Goal: Task Accomplishment & Management: Use online tool/utility

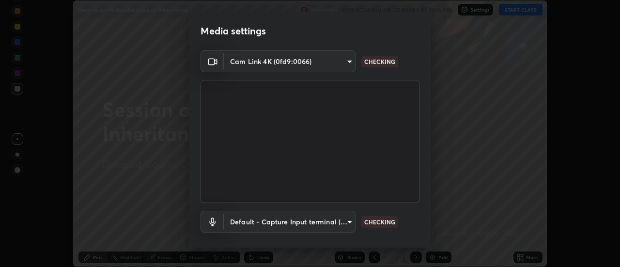
scroll to position [51, 0]
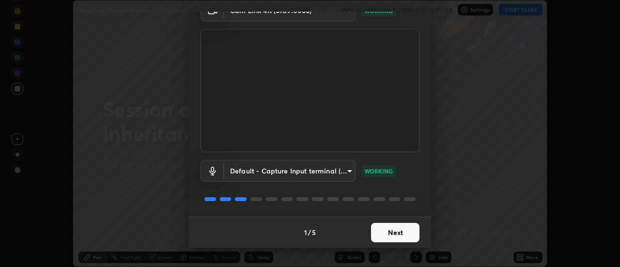
click at [400, 234] on button "Next" at bounding box center [395, 232] width 48 height 19
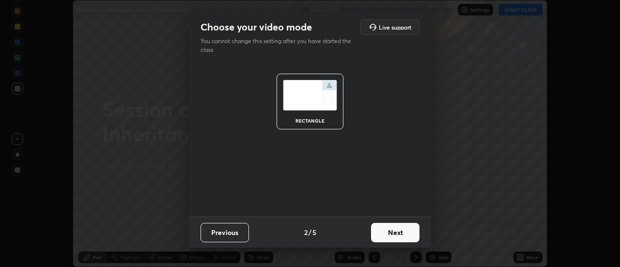
scroll to position [0, 0]
click at [402, 235] on button "Next" at bounding box center [395, 232] width 48 height 19
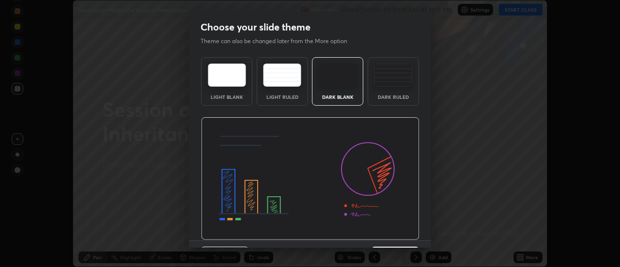
scroll to position [24, 0]
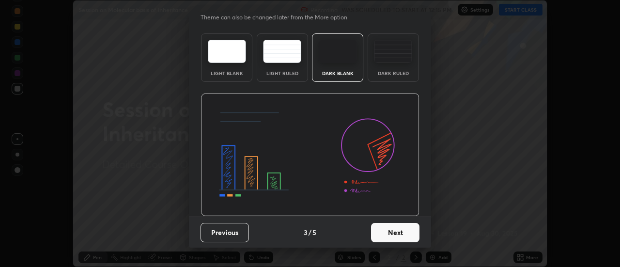
click at [394, 233] on button "Next" at bounding box center [395, 232] width 48 height 19
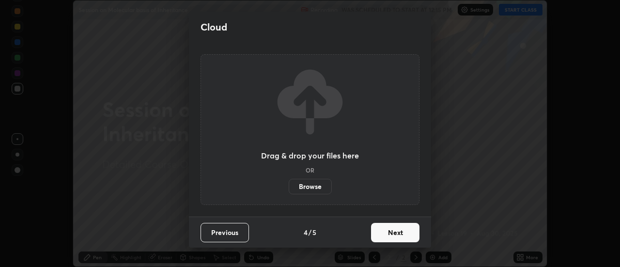
click at [395, 232] on button "Next" at bounding box center [395, 232] width 48 height 19
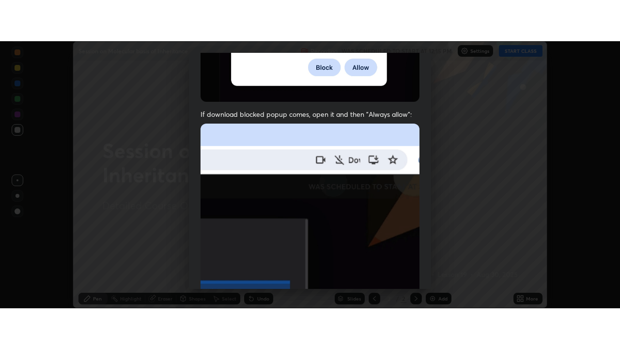
scroll to position [236, 0]
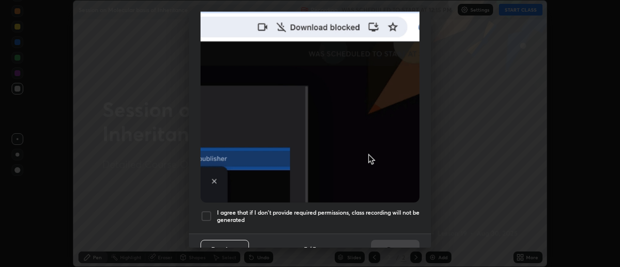
click at [207, 210] on div at bounding box center [207, 216] width 12 height 12
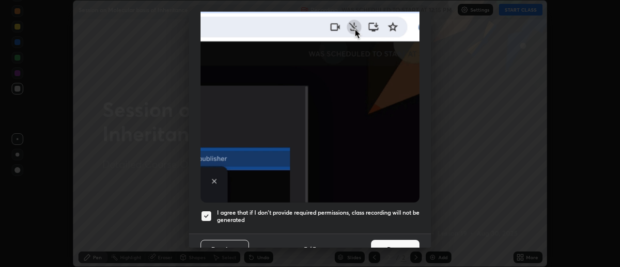
click at [385, 242] on button "Done" at bounding box center [395, 249] width 48 height 19
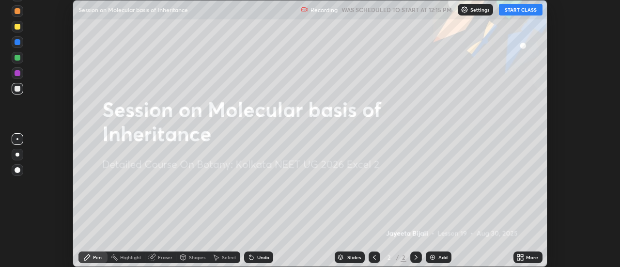
click at [519, 8] on button "START CLASS" at bounding box center [521, 10] width 44 height 12
click at [433, 256] on img at bounding box center [433, 257] width 8 height 8
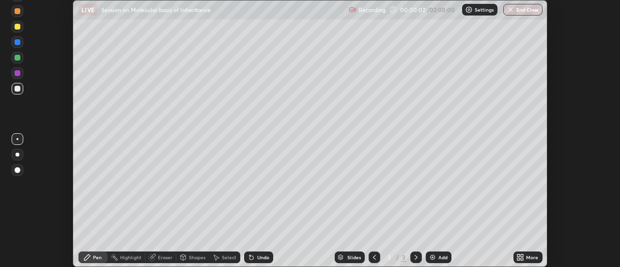
click at [522, 256] on icon at bounding box center [522, 255] width 2 height 2
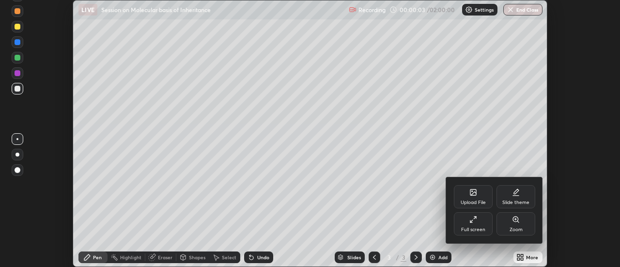
click at [476, 224] on div "Full screen" at bounding box center [473, 223] width 39 height 23
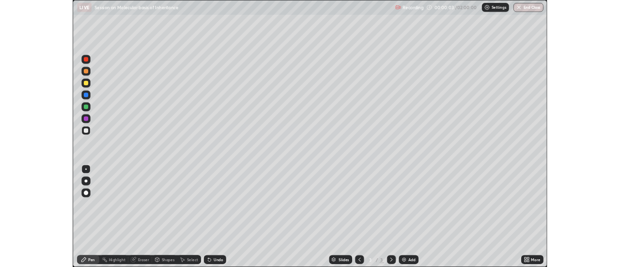
scroll to position [349, 620]
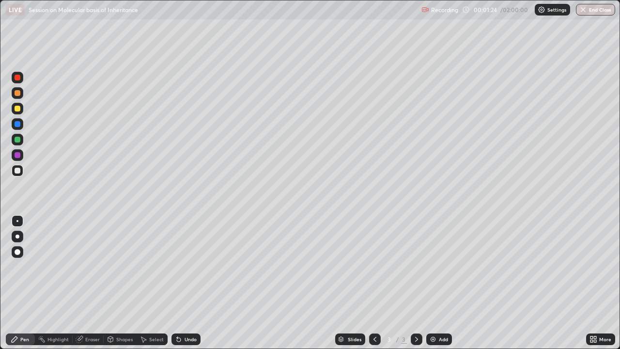
click at [17, 237] on div at bounding box center [18, 236] width 4 height 4
click at [17, 140] on div at bounding box center [18, 140] width 6 height 6
click at [16, 219] on div at bounding box center [18, 221] width 12 height 12
click at [18, 171] on div at bounding box center [18, 171] width 6 height 6
click at [17, 236] on div at bounding box center [18, 236] width 4 height 4
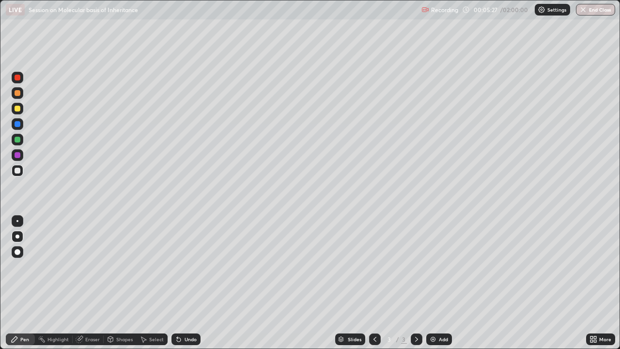
click at [185, 266] on div "Undo" at bounding box center [191, 339] width 12 height 5
click at [16, 221] on div at bounding box center [17, 221] width 2 height 2
click at [184, 266] on div "Undo" at bounding box center [185, 339] width 29 height 12
click at [182, 266] on div "Undo" at bounding box center [185, 339] width 29 height 12
click at [185, 266] on div "Undo" at bounding box center [191, 339] width 12 height 5
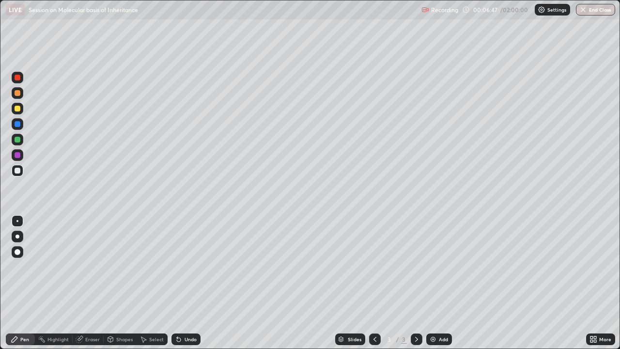
click at [186, 266] on div "Undo" at bounding box center [191, 339] width 12 height 5
click at [17, 140] on div at bounding box center [18, 140] width 6 height 6
click at [87, 266] on div "Eraser" at bounding box center [92, 339] width 15 height 5
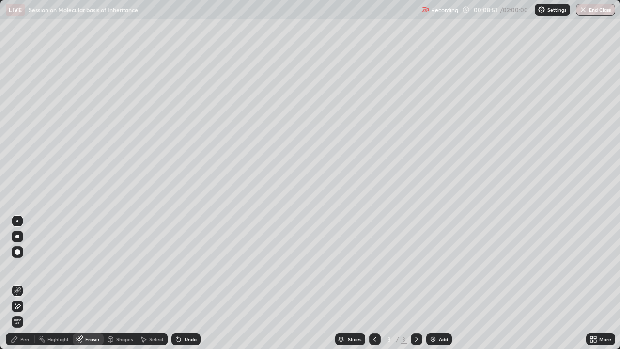
click at [23, 266] on div "Pen" at bounding box center [24, 339] width 9 height 5
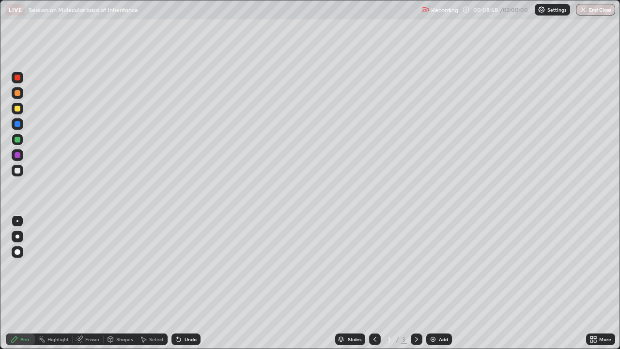
click at [19, 169] on div at bounding box center [18, 171] width 6 height 6
click at [16, 140] on div at bounding box center [18, 140] width 6 height 6
click at [187, 266] on div "Undo" at bounding box center [191, 339] width 12 height 5
click at [19, 79] on div at bounding box center [18, 78] width 6 height 6
click at [182, 266] on div "Undo" at bounding box center [185, 339] width 29 height 12
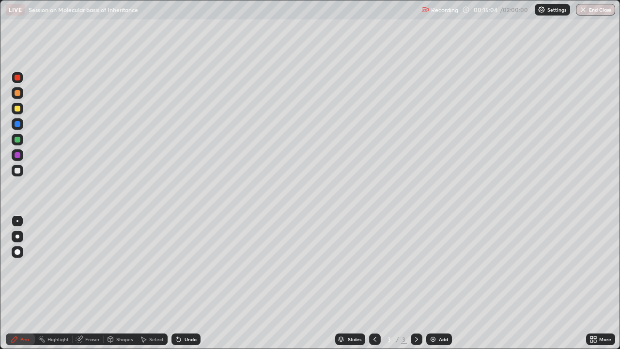
click at [182, 266] on div "Undo" at bounding box center [185, 339] width 29 height 12
click at [179, 266] on icon at bounding box center [179, 340] width 4 height 4
click at [177, 266] on icon at bounding box center [179, 340] width 4 height 4
click at [19, 138] on div at bounding box center [18, 140] width 6 height 6
click at [18, 78] on div at bounding box center [18, 78] width 6 height 6
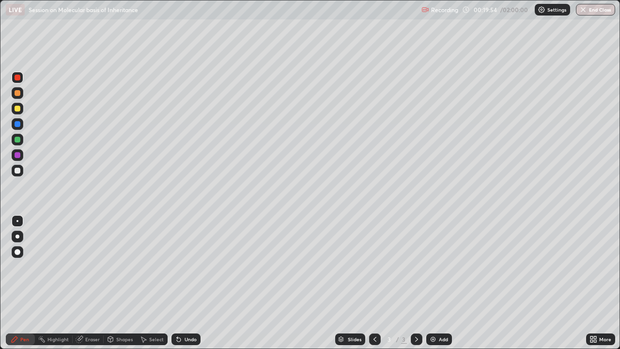
click at [432, 266] on img at bounding box center [433, 339] width 8 height 8
click at [17, 141] on div at bounding box center [18, 140] width 6 height 6
click at [19, 77] on div at bounding box center [18, 78] width 6 height 6
click at [17, 141] on div at bounding box center [18, 140] width 6 height 6
click at [17, 171] on div at bounding box center [18, 171] width 6 height 6
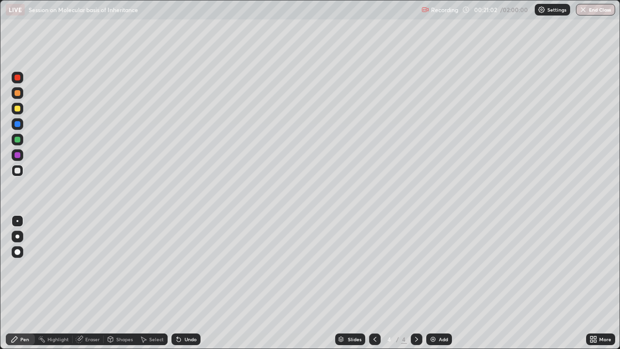
click at [18, 140] on div at bounding box center [18, 140] width 6 height 6
click at [16, 80] on div at bounding box center [18, 78] width 6 height 6
click at [17, 140] on div at bounding box center [18, 140] width 6 height 6
click at [17, 236] on div at bounding box center [18, 236] width 4 height 4
click at [19, 78] on div at bounding box center [18, 78] width 6 height 6
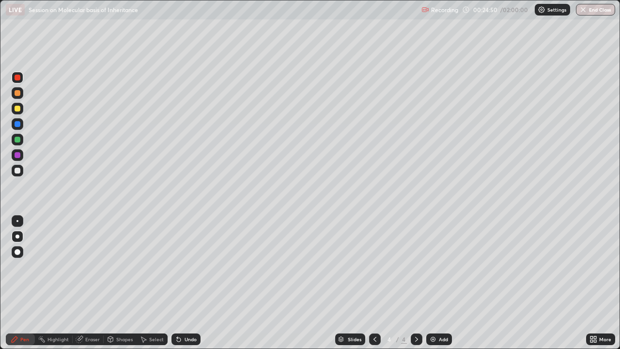
click at [374, 266] on icon at bounding box center [375, 339] width 8 height 8
click at [417, 266] on icon at bounding box center [417, 339] width 8 height 8
click at [434, 266] on img at bounding box center [433, 339] width 8 height 8
click at [18, 172] on div at bounding box center [18, 171] width 6 height 6
click at [177, 266] on icon at bounding box center [179, 340] width 4 height 4
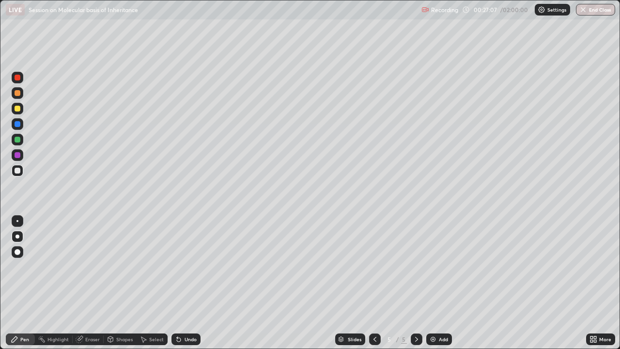
click at [17, 221] on div at bounding box center [17, 221] width 2 height 2
click at [185, 266] on div "Undo" at bounding box center [191, 339] width 12 height 5
click at [177, 266] on icon at bounding box center [177, 337] width 1 height 1
click at [177, 266] on icon at bounding box center [179, 340] width 4 height 4
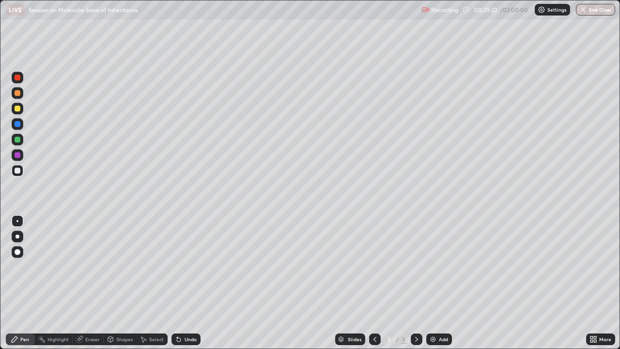
click at [16, 93] on div at bounding box center [18, 93] width 6 height 6
click at [18, 236] on div at bounding box center [18, 236] width 4 height 4
click at [432, 266] on img at bounding box center [433, 339] width 8 height 8
click at [85, 266] on div "Eraser" at bounding box center [92, 339] width 15 height 5
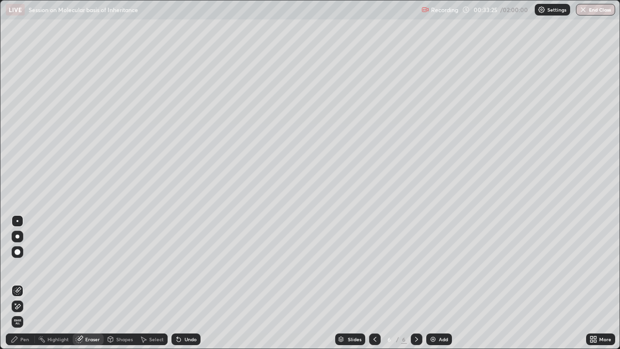
click at [22, 266] on div "Pen" at bounding box center [24, 339] width 9 height 5
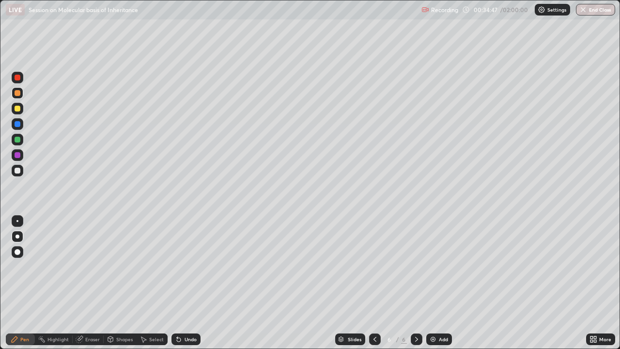
click at [16, 171] on div at bounding box center [18, 171] width 6 height 6
click at [185, 266] on div "Undo" at bounding box center [191, 339] width 12 height 5
click at [17, 221] on div at bounding box center [17, 221] width 2 height 2
click at [16, 79] on div at bounding box center [18, 78] width 6 height 6
click at [17, 251] on div at bounding box center [18, 252] width 6 height 6
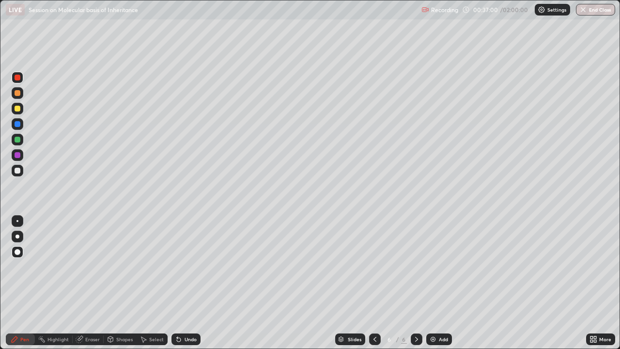
click at [17, 221] on div at bounding box center [17, 221] width 2 height 2
click at [18, 252] on div at bounding box center [18, 252] width 6 height 6
click at [18, 173] on div at bounding box center [18, 171] width 6 height 6
click at [18, 79] on div at bounding box center [18, 78] width 6 height 6
click at [20, 172] on div at bounding box center [18, 171] width 6 height 6
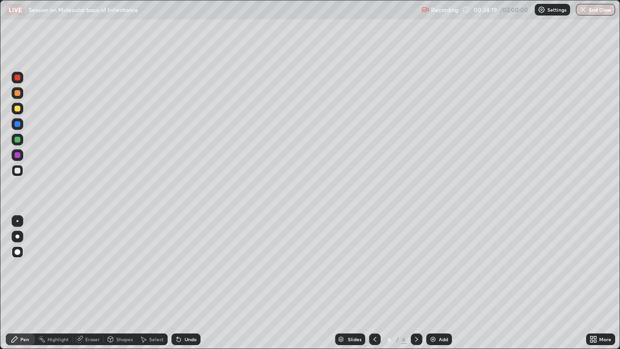
click at [17, 170] on div at bounding box center [18, 171] width 6 height 6
click at [374, 266] on icon at bounding box center [375, 339] width 8 height 8
click at [411, 266] on div at bounding box center [417, 339] width 12 height 12
click at [430, 266] on img at bounding box center [433, 339] width 8 height 8
click at [17, 222] on div at bounding box center [18, 221] width 12 height 12
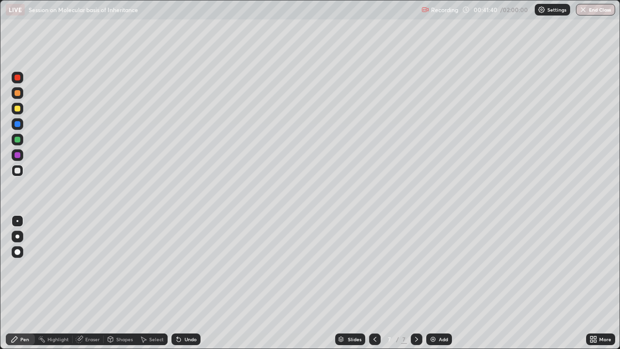
click at [17, 79] on div at bounding box center [18, 78] width 6 height 6
click at [16, 250] on div at bounding box center [18, 252] width 6 height 6
click at [373, 266] on icon at bounding box center [374, 339] width 3 height 5
click at [18, 155] on div at bounding box center [18, 155] width 6 height 6
click at [18, 235] on div at bounding box center [18, 236] width 4 height 4
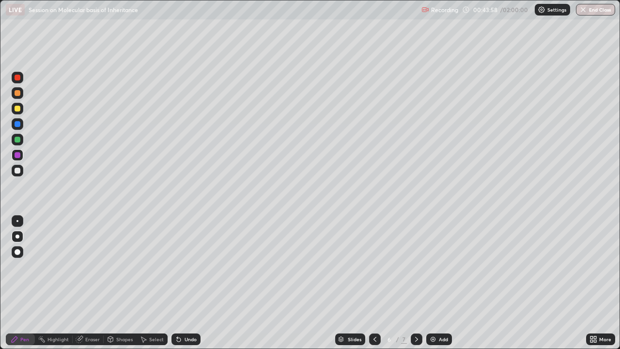
click at [415, 266] on icon at bounding box center [417, 339] width 8 height 8
click at [15, 171] on div at bounding box center [18, 171] width 6 height 6
click at [19, 253] on div at bounding box center [18, 252] width 6 height 6
click at [13, 78] on div at bounding box center [18, 78] width 12 height 12
click at [16, 96] on div at bounding box center [18, 93] width 12 height 12
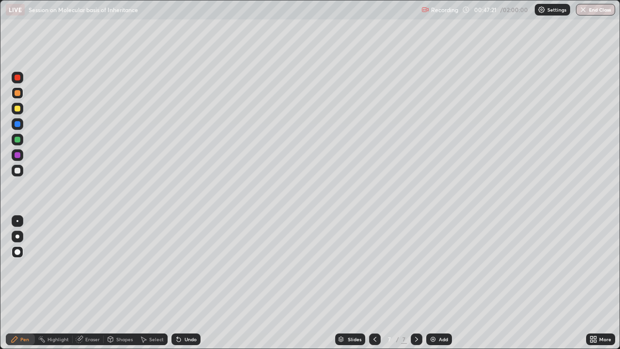
click at [149, 266] on div "Select" at bounding box center [156, 339] width 15 height 5
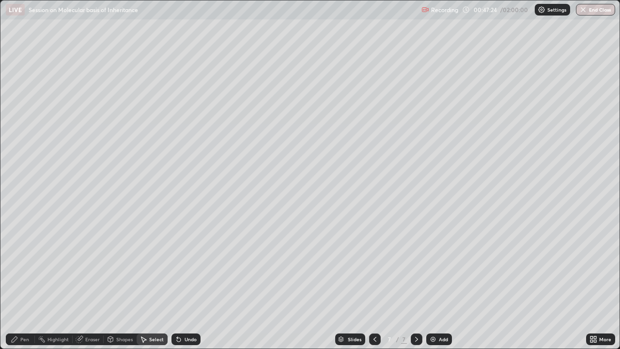
click at [157, 266] on div "Select" at bounding box center [156, 339] width 15 height 5
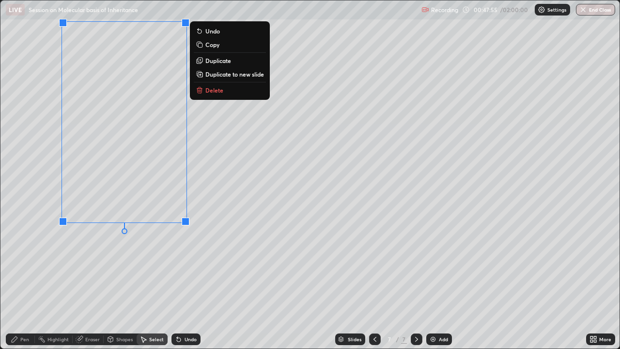
click at [163, 266] on div "0 ° Undo Copy Duplicate Duplicate to new slide Delete" at bounding box center [309, 174] width 619 height 348
click at [16, 266] on icon at bounding box center [15, 339] width 6 height 6
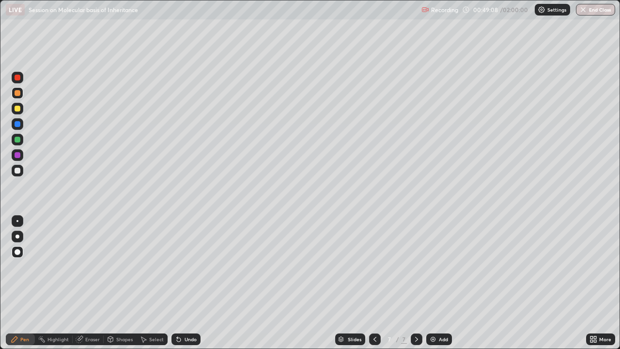
click at [17, 220] on div at bounding box center [17, 221] width 2 height 2
click at [16, 171] on div at bounding box center [18, 171] width 6 height 6
click at [177, 266] on icon at bounding box center [177, 337] width 1 height 1
click at [379, 266] on div at bounding box center [375, 338] width 12 height 19
click at [371, 266] on icon at bounding box center [375, 339] width 8 height 8
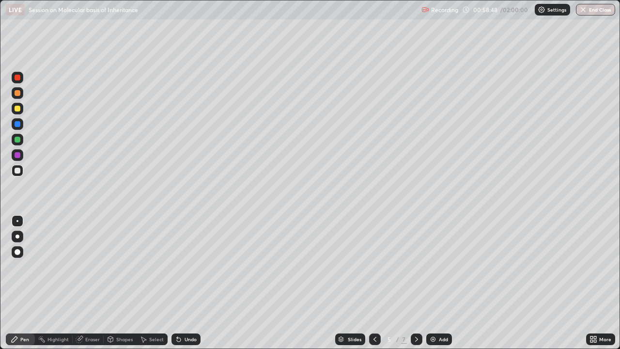
click at [415, 266] on icon at bounding box center [417, 339] width 8 height 8
click at [414, 266] on icon at bounding box center [417, 339] width 8 height 8
click at [177, 266] on icon at bounding box center [179, 340] width 4 height 4
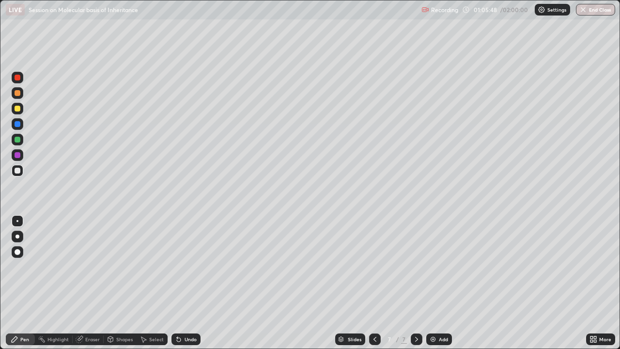
click at [433, 266] on img at bounding box center [433, 339] width 8 height 8
click at [17, 236] on div at bounding box center [18, 236] width 4 height 4
click at [92, 266] on div "Eraser" at bounding box center [92, 339] width 15 height 5
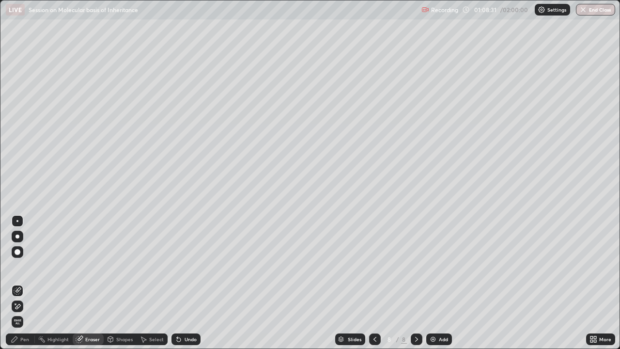
click at [22, 266] on div "Pen" at bounding box center [24, 339] width 9 height 5
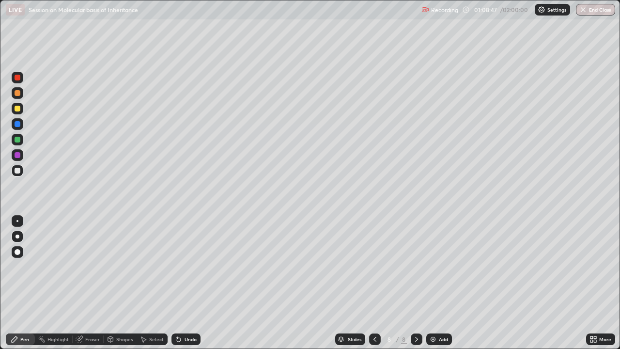
click at [19, 251] on div at bounding box center [18, 252] width 6 height 6
click at [19, 81] on div at bounding box center [18, 78] width 12 height 12
click at [19, 172] on div at bounding box center [18, 171] width 6 height 6
click at [79, 266] on icon at bounding box center [79, 339] width 6 height 6
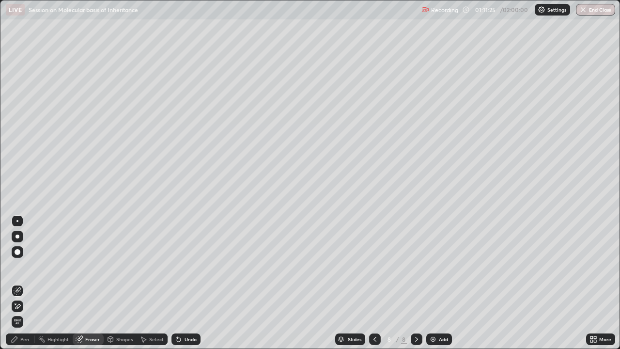
click at [17, 266] on icon at bounding box center [15, 339] width 6 height 6
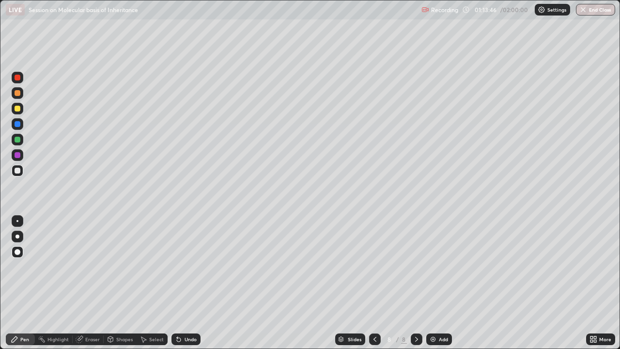
click at [16, 153] on div at bounding box center [18, 155] width 6 height 6
click at [59, 266] on div "Highlight" at bounding box center [57, 339] width 21 height 5
click at [15, 170] on div at bounding box center [18, 171] width 6 height 6
click at [20, 266] on div "Pen" at bounding box center [20, 339] width 29 height 12
click at [17, 236] on div at bounding box center [18, 236] width 4 height 4
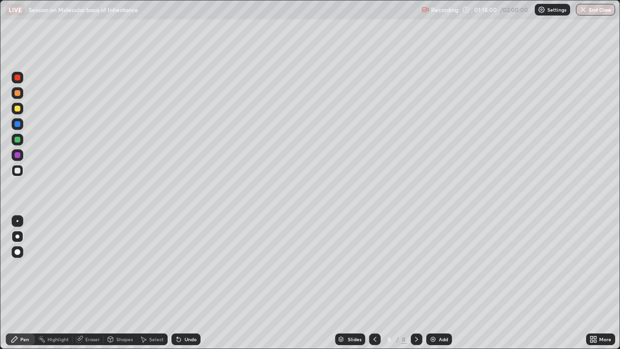
click at [177, 266] on icon at bounding box center [177, 337] width 1 height 1
click at [180, 266] on icon at bounding box center [179, 339] width 8 height 8
click at [17, 221] on div at bounding box center [17, 221] width 2 height 2
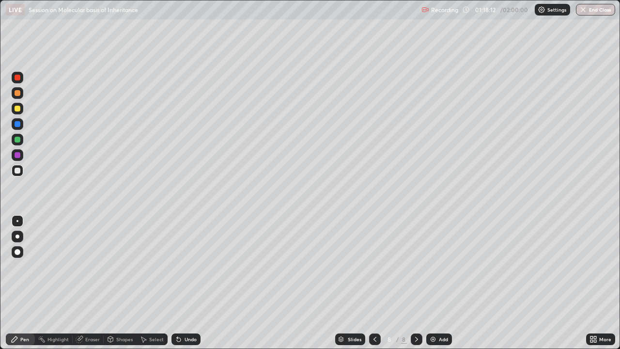
click at [16, 81] on div at bounding box center [18, 78] width 12 height 12
click at [149, 266] on div "Select" at bounding box center [156, 339] width 15 height 5
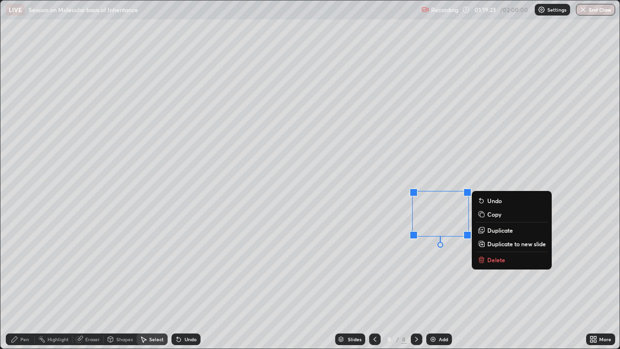
click at [289, 266] on div "0 ° Undo Copy Duplicate Duplicate to new slide Delete" at bounding box center [309, 174] width 619 height 348
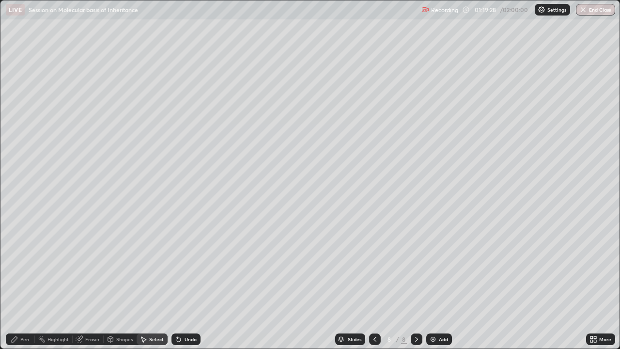
click at [178, 266] on icon at bounding box center [179, 339] width 8 height 8
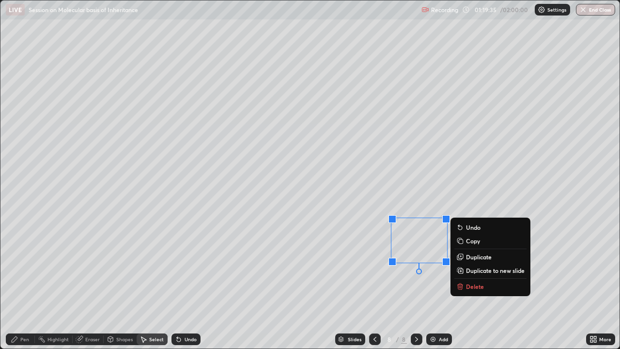
click at [288, 266] on div "0 ° Undo Copy Duplicate Duplicate to new slide Delete" at bounding box center [309, 174] width 619 height 348
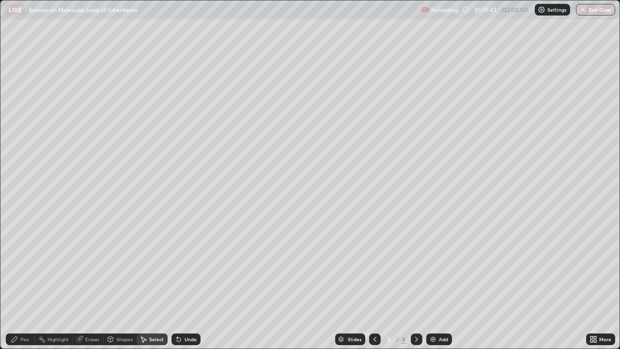
click at [25, 266] on div "Pen" at bounding box center [24, 339] width 9 height 5
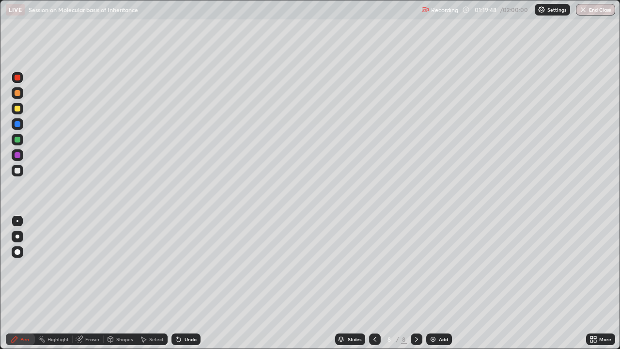
click at [186, 266] on div "Undo" at bounding box center [191, 339] width 12 height 5
click at [183, 266] on div "Undo" at bounding box center [185, 339] width 29 height 12
click at [19, 172] on div at bounding box center [18, 171] width 6 height 6
click at [17, 235] on div at bounding box center [18, 236] width 4 height 4
click at [186, 266] on div "Undo" at bounding box center [191, 339] width 12 height 5
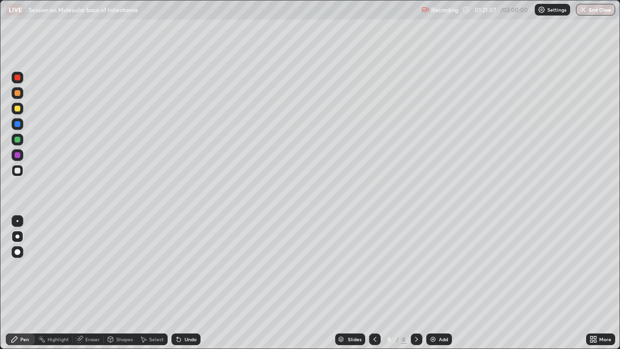
click at [187, 266] on div "Undo" at bounding box center [185, 339] width 29 height 12
click at [183, 266] on div "Undo" at bounding box center [185, 339] width 29 height 12
click at [184, 266] on div "Undo" at bounding box center [185, 339] width 29 height 12
click at [185, 266] on div "Undo" at bounding box center [185, 339] width 29 height 12
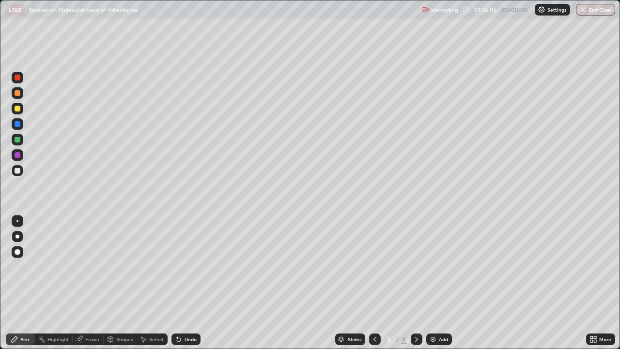
click at [16, 95] on div at bounding box center [18, 93] width 6 height 6
click at [298, 18] on div "LIVE Session on Molecular basis of Inheritance" at bounding box center [212, 9] width 412 height 19
click at [293, 18] on div "LIVE Session on Molecular basis of Inheritance" at bounding box center [212, 9] width 412 height 19
click at [190, 266] on div "Undo" at bounding box center [191, 339] width 12 height 5
click at [94, 266] on div "Eraser" at bounding box center [92, 339] width 15 height 5
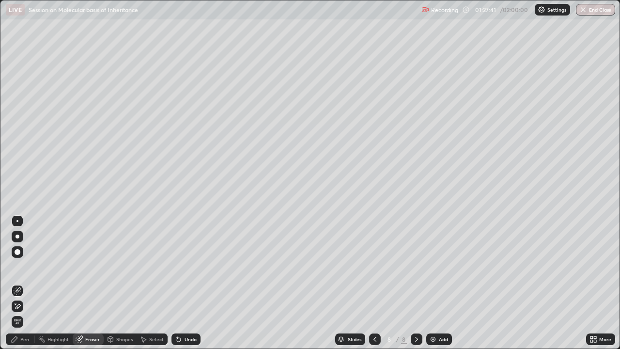
click at [22, 266] on div "Pen" at bounding box center [24, 339] width 9 height 5
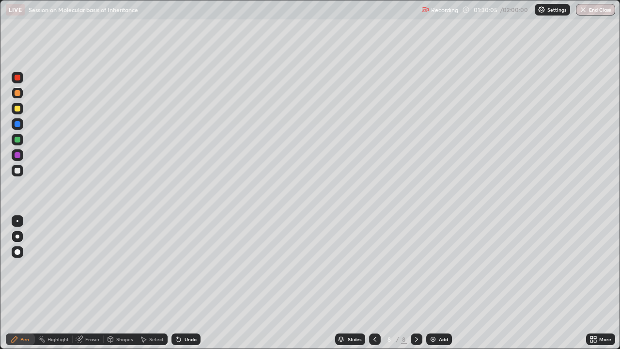
click at [22, 82] on div at bounding box center [18, 78] width 12 height 12
click at [433, 266] on img at bounding box center [433, 339] width 8 height 8
click at [19, 172] on div at bounding box center [18, 171] width 6 height 6
click at [17, 142] on div at bounding box center [18, 140] width 12 height 12
click at [17, 172] on div at bounding box center [18, 171] width 6 height 6
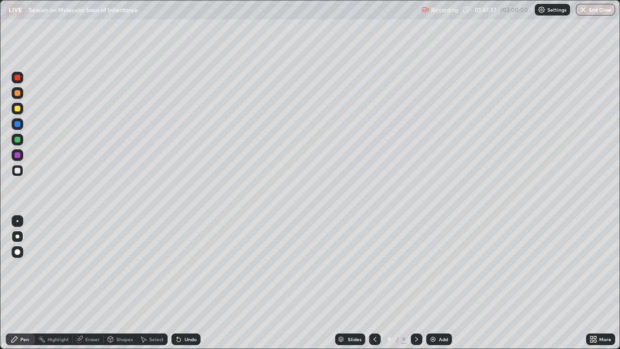
click at [15, 82] on div at bounding box center [18, 78] width 12 height 12
click at [16, 168] on div at bounding box center [18, 171] width 6 height 6
click at [17, 220] on div at bounding box center [17, 221] width 2 height 2
click at [180, 266] on icon at bounding box center [179, 339] width 8 height 8
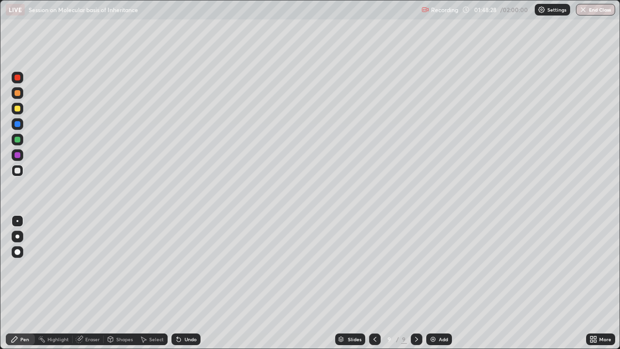
click at [182, 266] on div "Undo" at bounding box center [185, 339] width 29 height 12
click at [15, 79] on div at bounding box center [18, 78] width 6 height 6
click at [22, 170] on div at bounding box center [18, 171] width 12 height 12
click at [18, 237] on div at bounding box center [18, 236] width 4 height 4
click at [18, 143] on div at bounding box center [18, 140] width 12 height 12
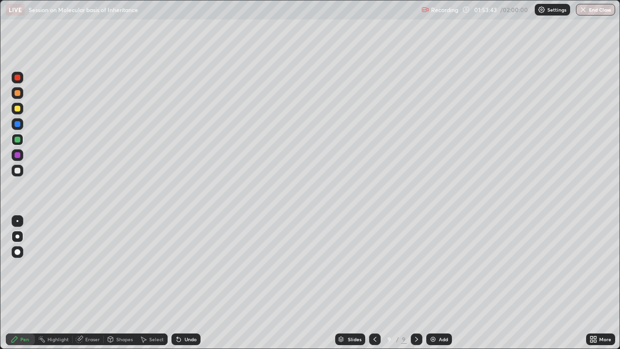
click at [17, 172] on div at bounding box center [18, 171] width 6 height 6
click at [14, 152] on div at bounding box center [18, 155] width 12 height 12
click at [185, 266] on div "Undo" at bounding box center [191, 339] width 12 height 5
click at [434, 266] on img at bounding box center [433, 339] width 8 height 8
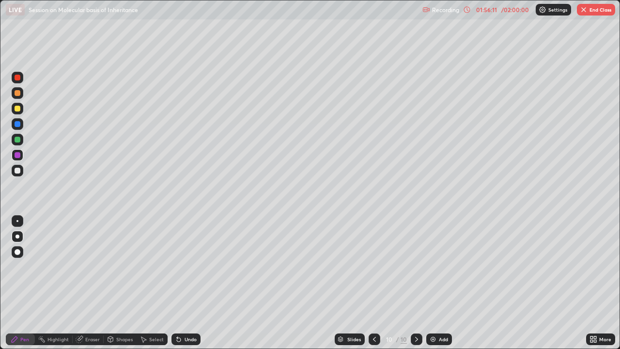
click at [16, 235] on div at bounding box center [18, 237] width 12 height 12
click at [17, 170] on div at bounding box center [18, 171] width 6 height 6
click at [18, 220] on div at bounding box center [17, 221] width 2 height 2
click at [17, 236] on div at bounding box center [18, 236] width 4 height 4
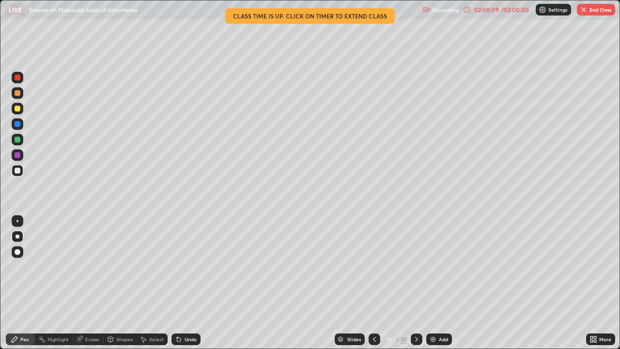
click at [186, 266] on div "Undo" at bounding box center [191, 339] width 12 height 5
click at [17, 108] on div at bounding box center [18, 109] width 6 height 6
click at [20, 169] on div at bounding box center [18, 171] width 6 height 6
click at [18, 109] on div at bounding box center [18, 109] width 6 height 6
click at [183, 266] on div "Undo" at bounding box center [185, 339] width 29 height 12
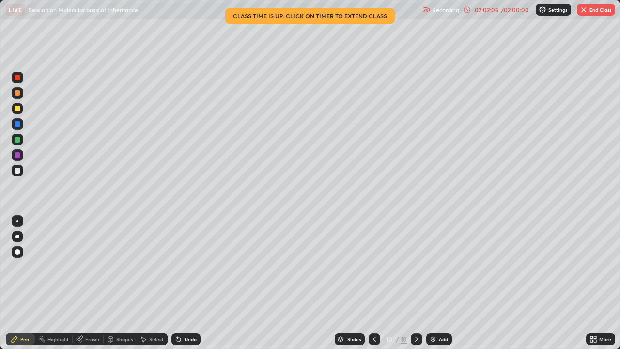
click at [16, 171] on div at bounding box center [18, 171] width 6 height 6
click at [182, 266] on div "Undo" at bounding box center [185, 339] width 29 height 12
click at [21, 109] on div at bounding box center [18, 109] width 12 height 12
click at [14, 170] on div at bounding box center [18, 171] width 12 height 12
click at [18, 109] on div at bounding box center [18, 109] width 6 height 6
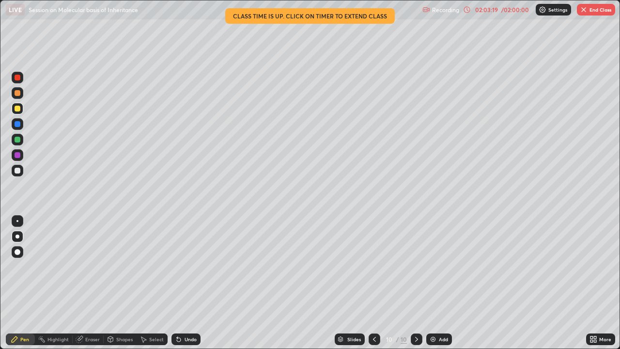
click at [19, 169] on div at bounding box center [18, 171] width 6 height 6
click at [17, 109] on div at bounding box center [18, 109] width 6 height 6
click at [452, 18] on div "Recording" at bounding box center [440, 9] width 37 height 19
click at [592, 13] on button "End Class" at bounding box center [596, 10] width 38 height 12
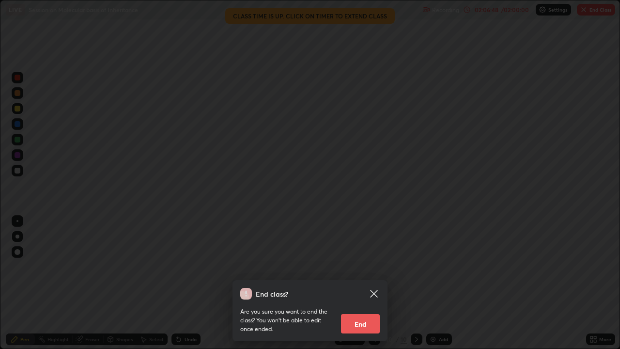
click at [367, 266] on button "End" at bounding box center [360, 323] width 39 height 19
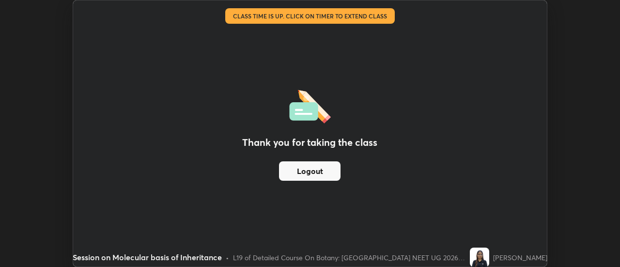
scroll to position [48175, 47822]
